Goal: Task Accomplishment & Management: Use online tool/utility

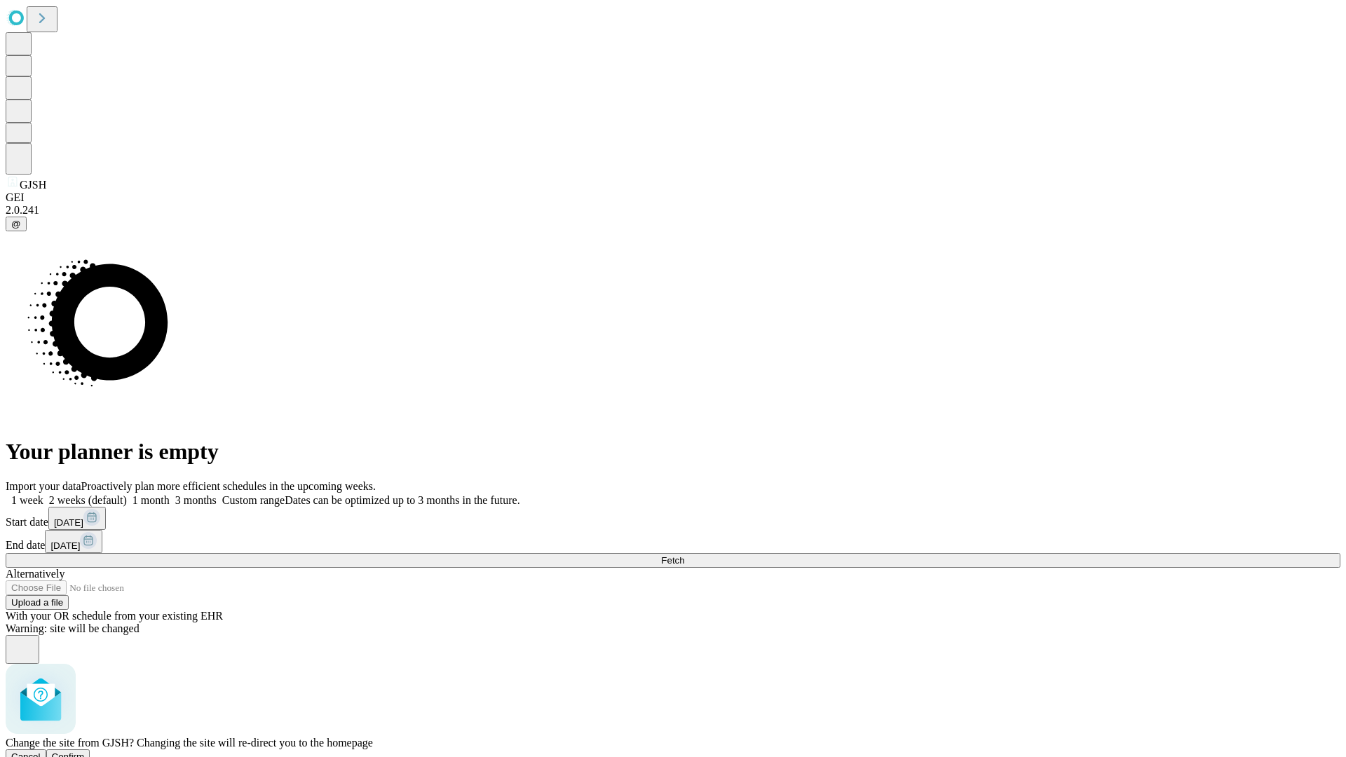
click at [85, 752] on span "Confirm" at bounding box center [68, 757] width 33 height 11
click at [127, 494] on label "2 weeks (default)" at bounding box center [84, 500] width 83 height 12
click at [684, 555] on span "Fetch" at bounding box center [672, 560] width 23 height 11
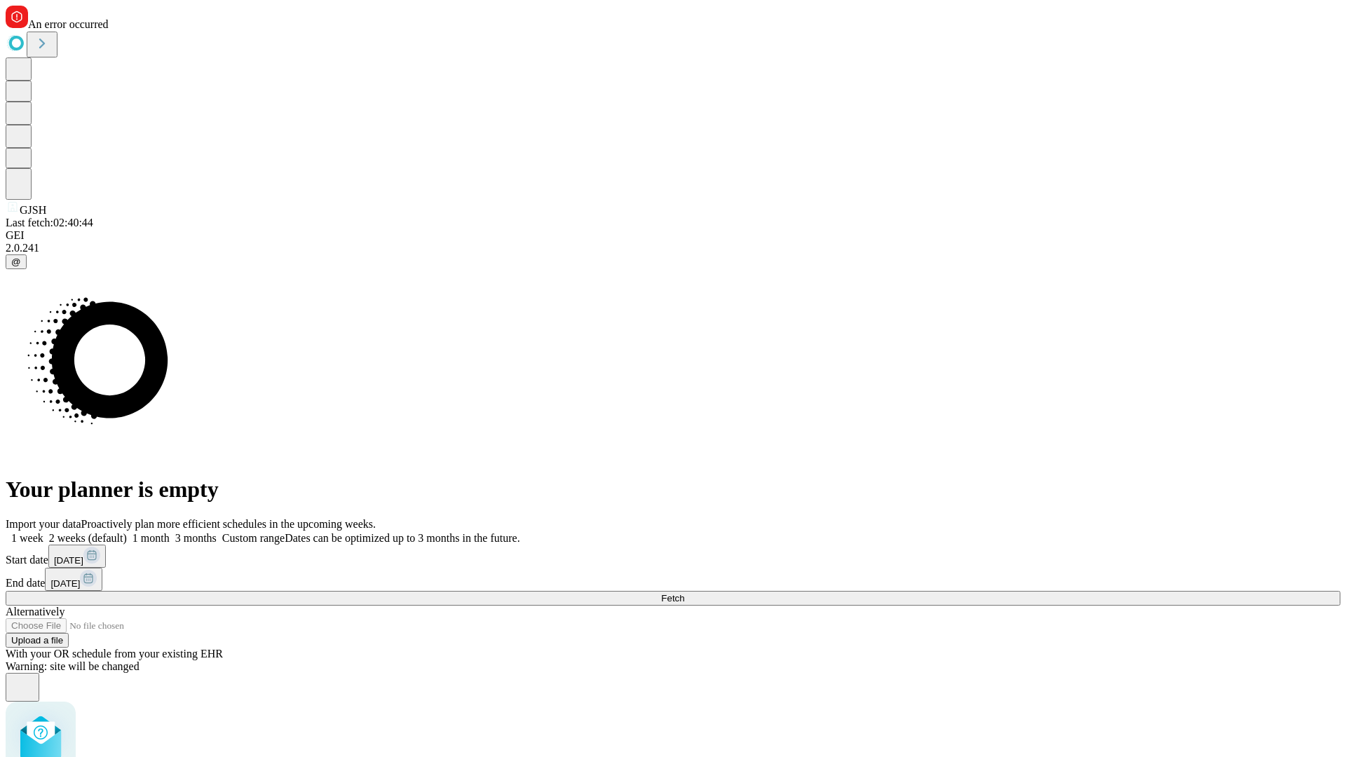
click at [127, 532] on label "2 weeks (default)" at bounding box center [84, 538] width 83 height 12
click at [684, 593] on span "Fetch" at bounding box center [672, 598] width 23 height 11
click at [127, 532] on label "2 weeks (default)" at bounding box center [84, 538] width 83 height 12
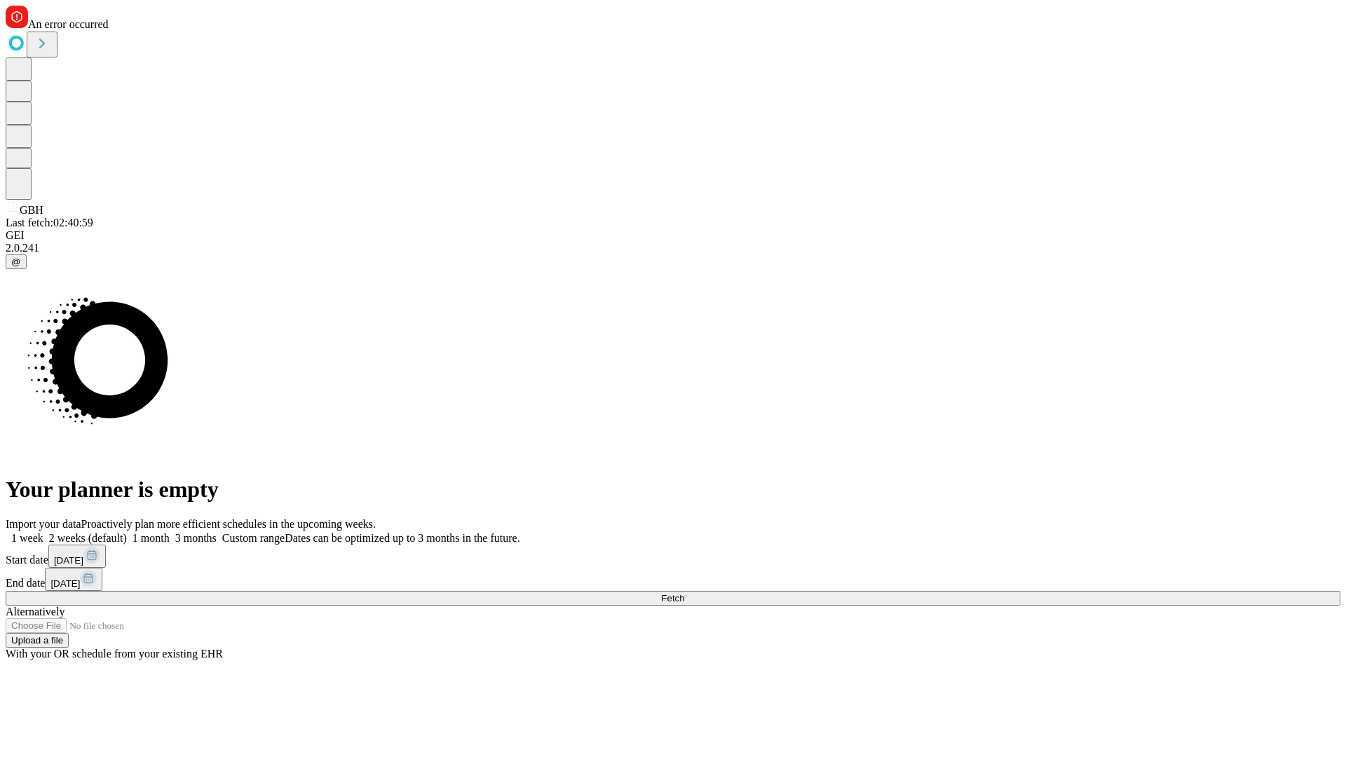
click at [684, 593] on span "Fetch" at bounding box center [672, 598] width 23 height 11
click at [127, 532] on label "2 weeks (default)" at bounding box center [84, 538] width 83 height 12
click at [684, 593] on span "Fetch" at bounding box center [672, 598] width 23 height 11
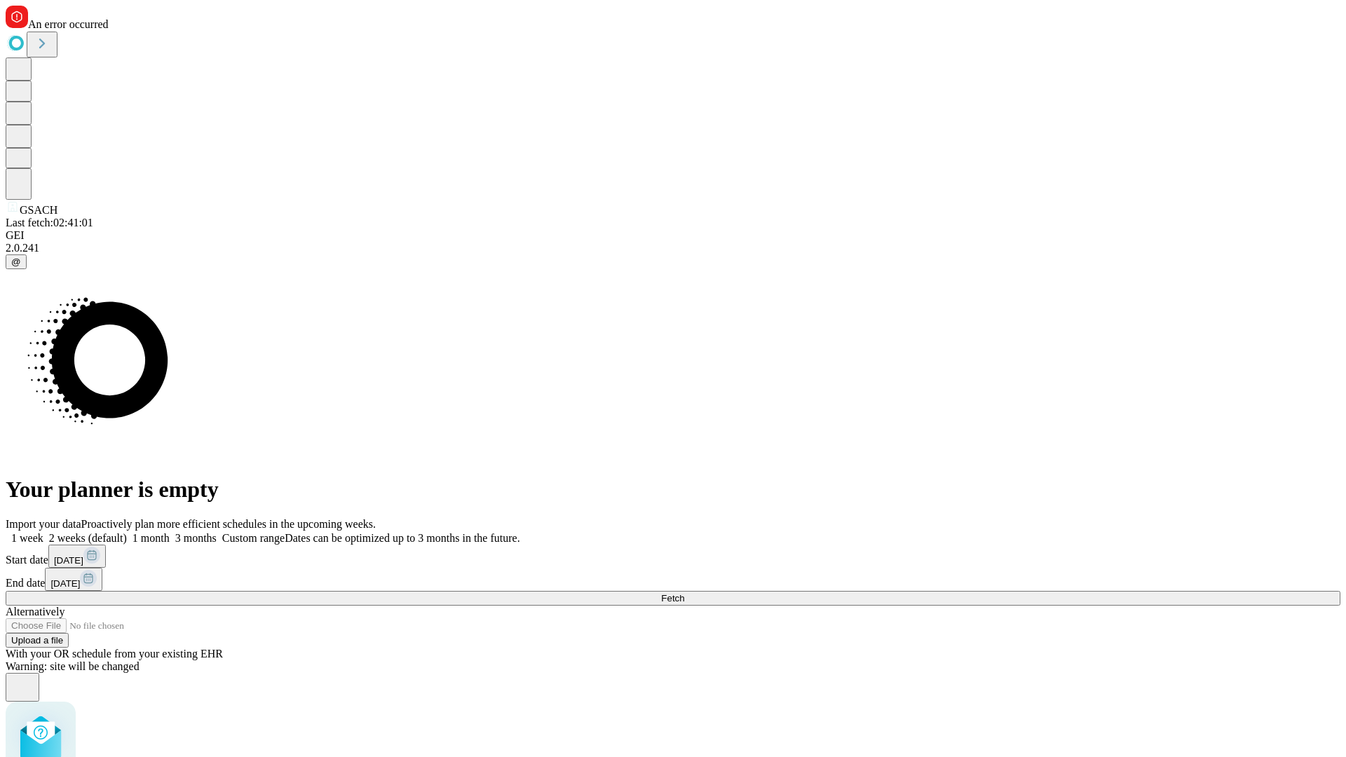
click at [127, 532] on label "2 weeks (default)" at bounding box center [84, 538] width 83 height 12
click at [684, 593] on span "Fetch" at bounding box center [672, 598] width 23 height 11
click at [127, 532] on label "2 weeks (default)" at bounding box center [84, 538] width 83 height 12
click at [684, 593] on span "Fetch" at bounding box center [672, 598] width 23 height 11
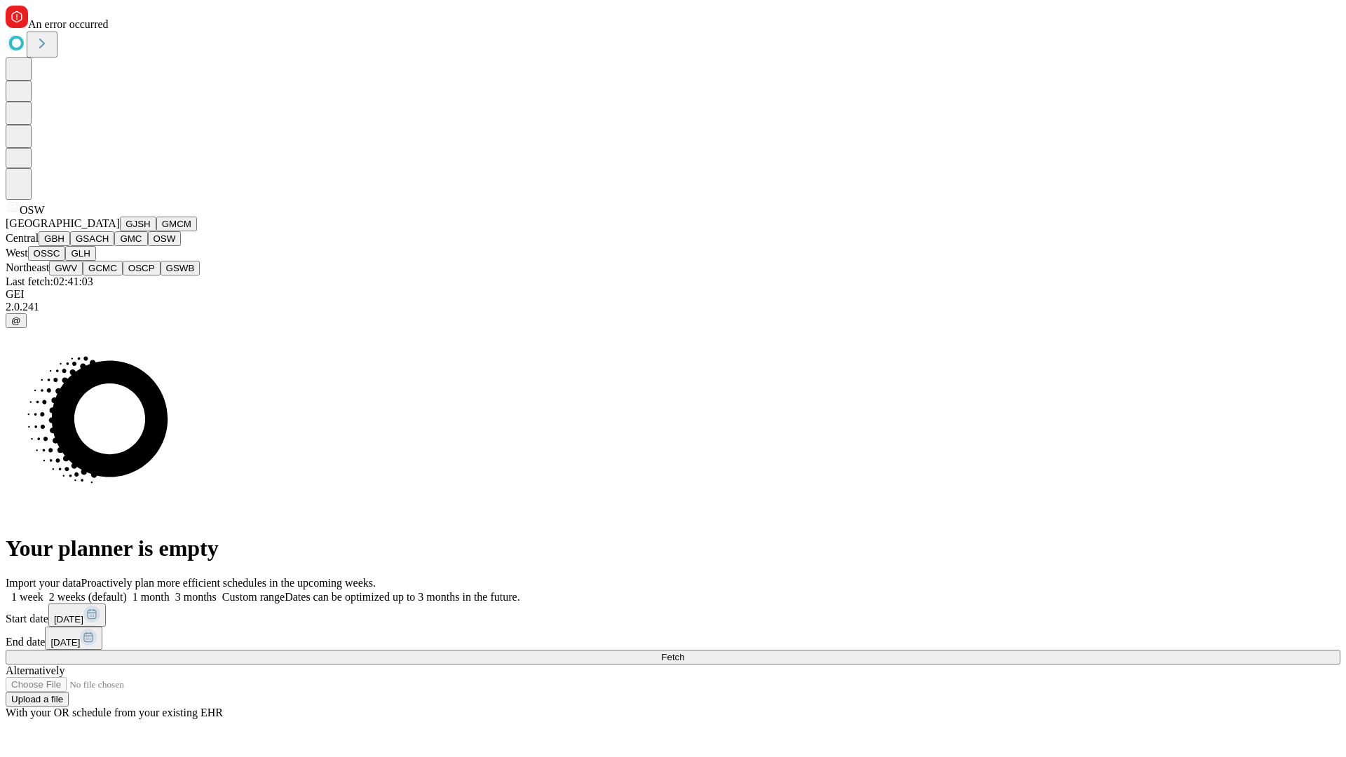
click at [66, 261] on button "OSSC" at bounding box center [47, 253] width 38 height 15
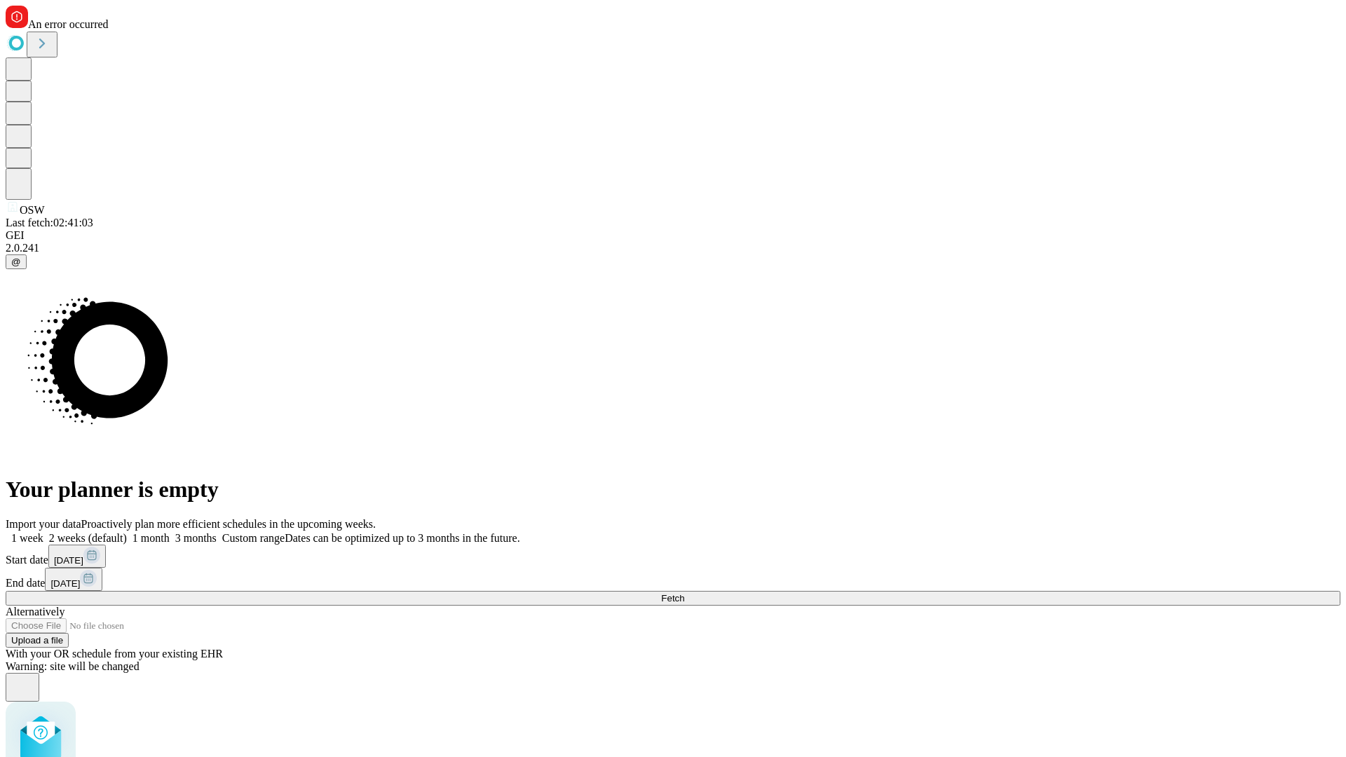
click at [127, 532] on label "2 weeks (default)" at bounding box center [84, 538] width 83 height 12
click at [684, 593] on span "Fetch" at bounding box center [672, 598] width 23 height 11
click at [127, 532] on label "2 weeks (default)" at bounding box center [84, 538] width 83 height 12
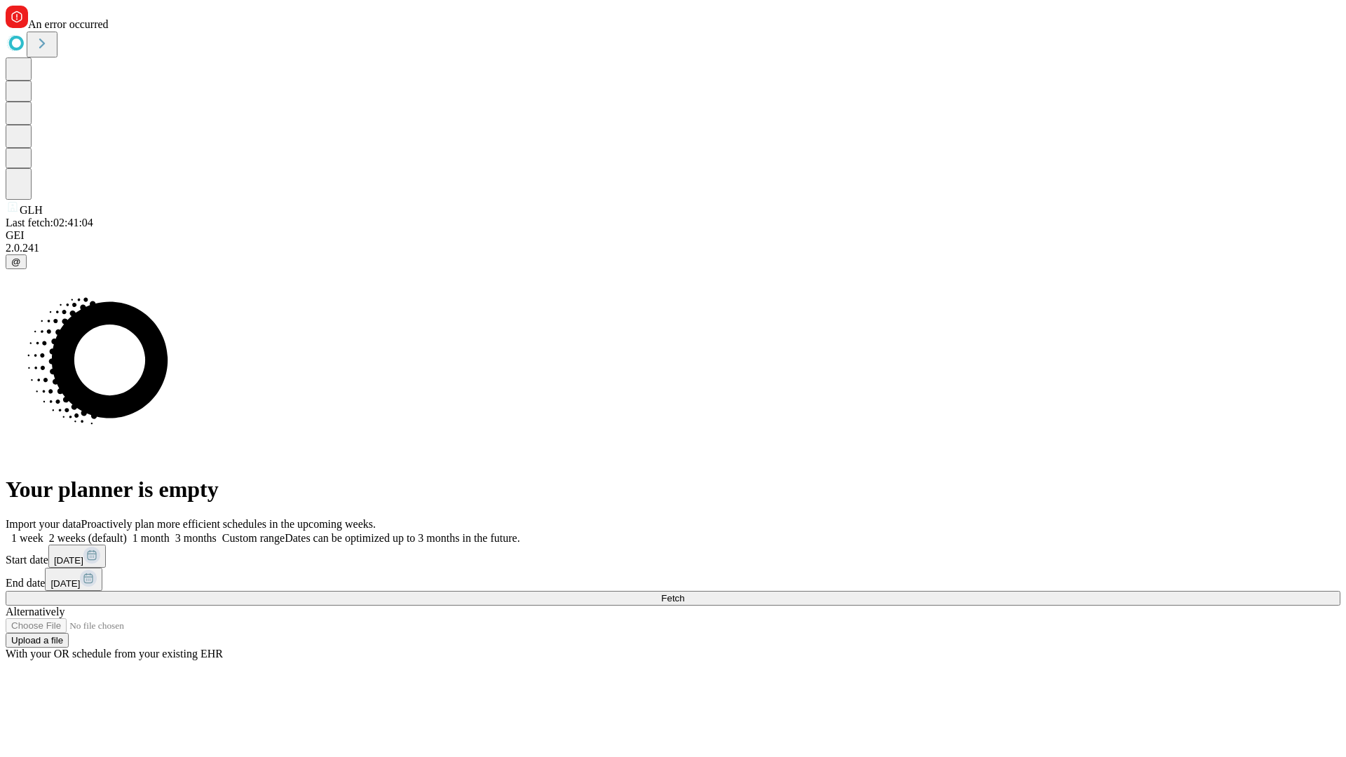
click at [684, 593] on span "Fetch" at bounding box center [672, 598] width 23 height 11
click at [127, 532] on label "2 weeks (default)" at bounding box center [84, 538] width 83 height 12
click at [684, 593] on span "Fetch" at bounding box center [672, 598] width 23 height 11
